Goal: Navigation & Orientation: Find specific page/section

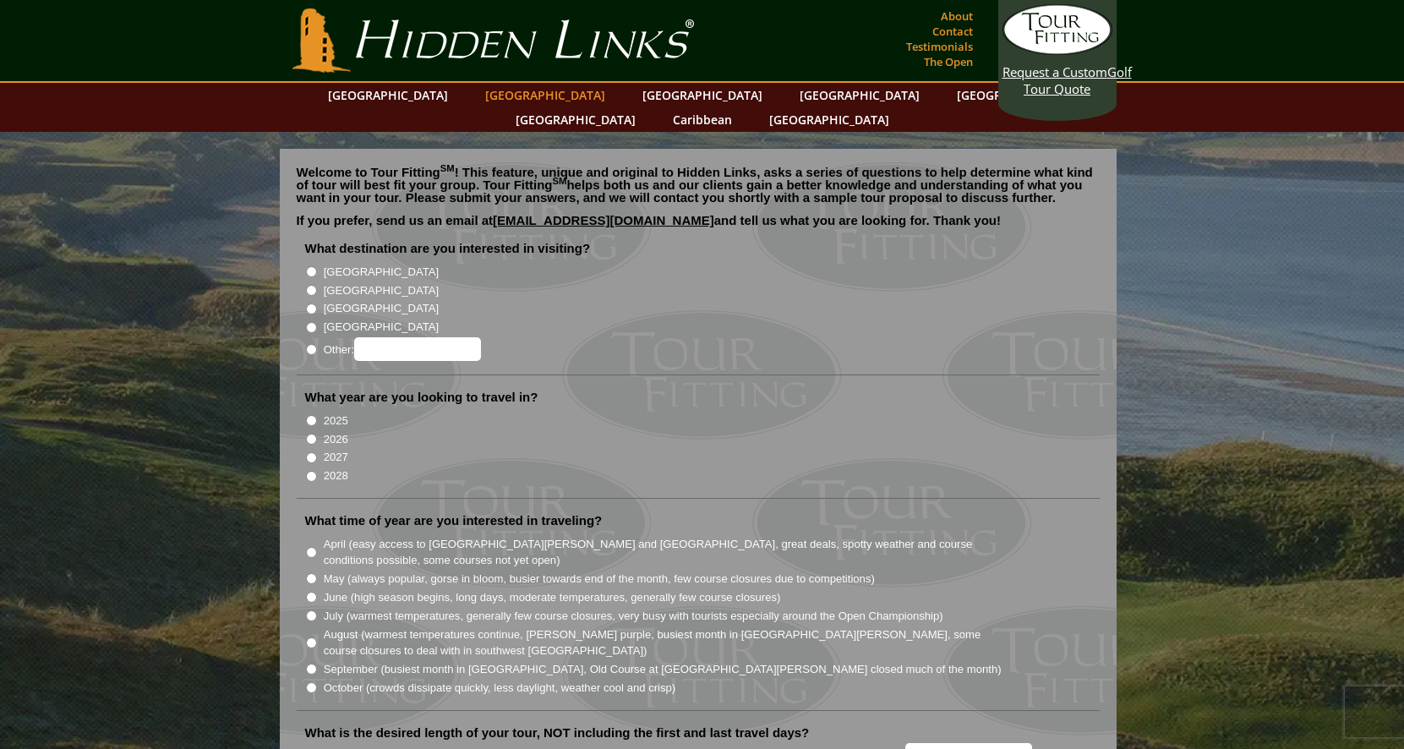
click at [522, 96] on link "[GEOGRAPHIC_DATA]" at bounding box center [545, 95] width 137 height 25
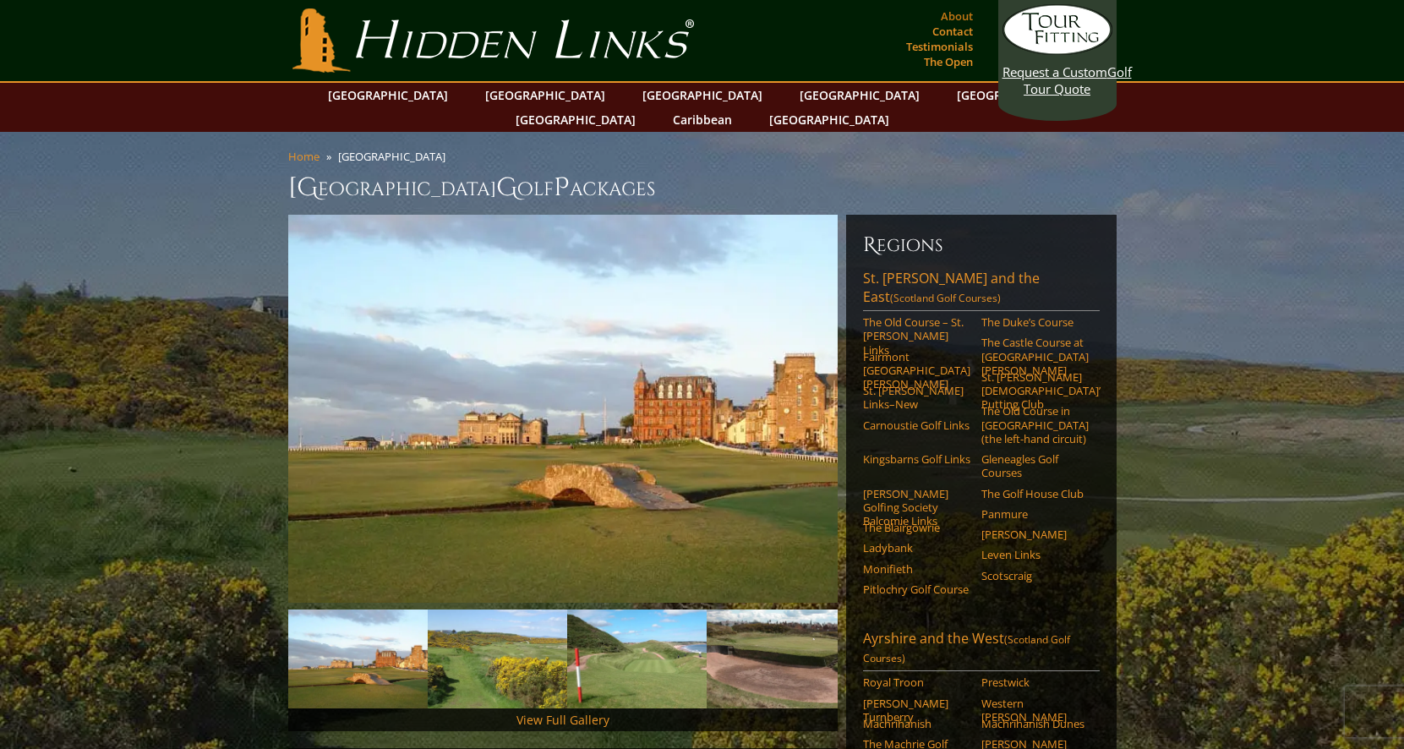
click at [951, 16] on link "About" at bounding box center [956, 16] width 41 height 24
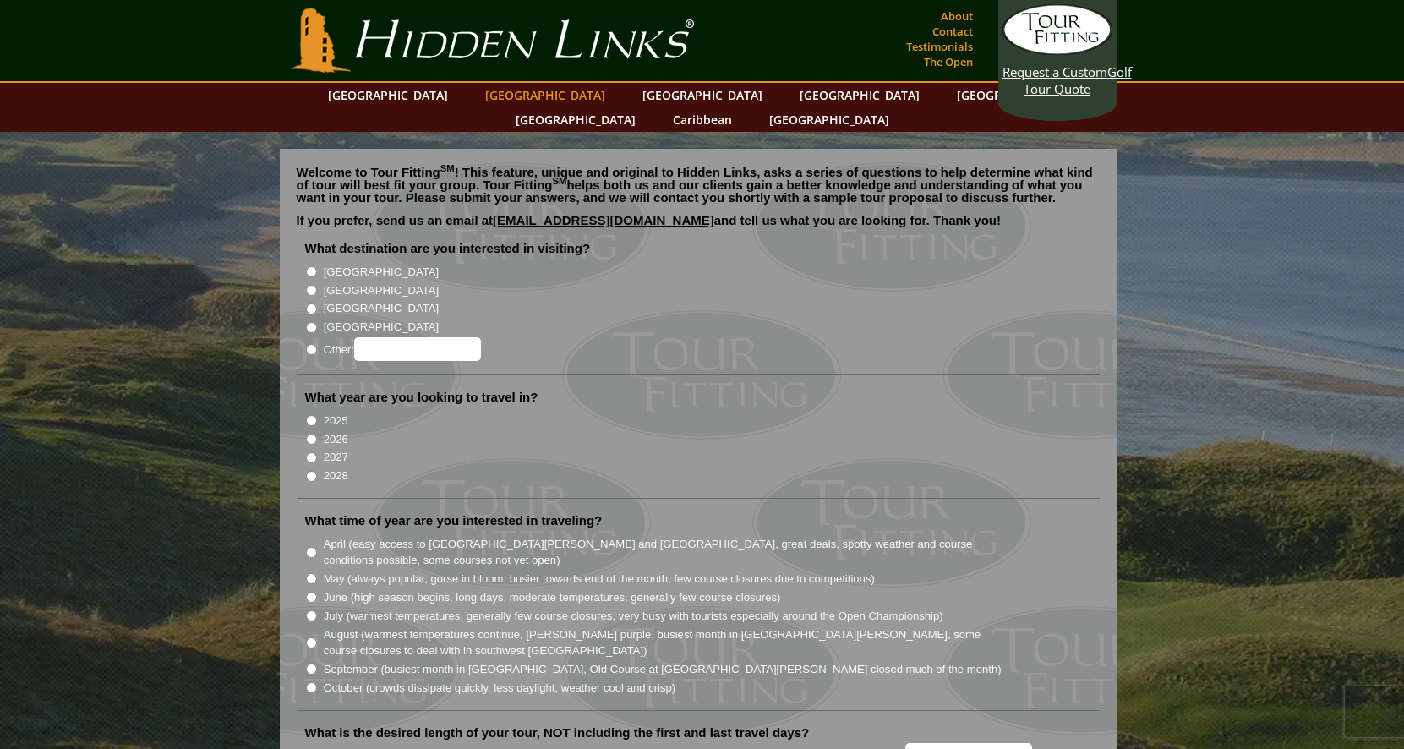
click at [523, 94] on link "[GEOGRAPHIC_DATA]" at bounding box center [545, 95] width 137 height 25
